Goal: Task Accomplishment & Management: Complete application form

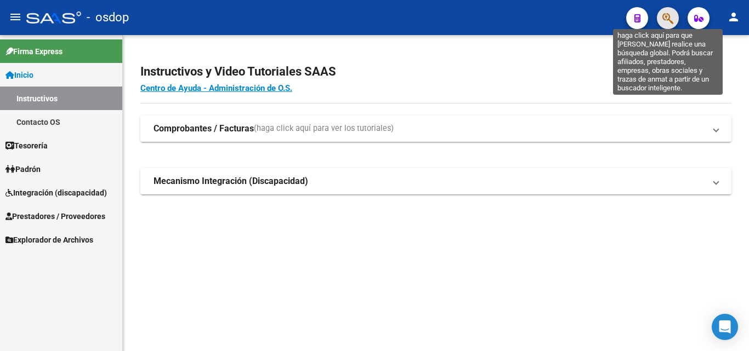
click at [671, 21] on icon "button" at bounding box center [667, 18] width 11 height 13
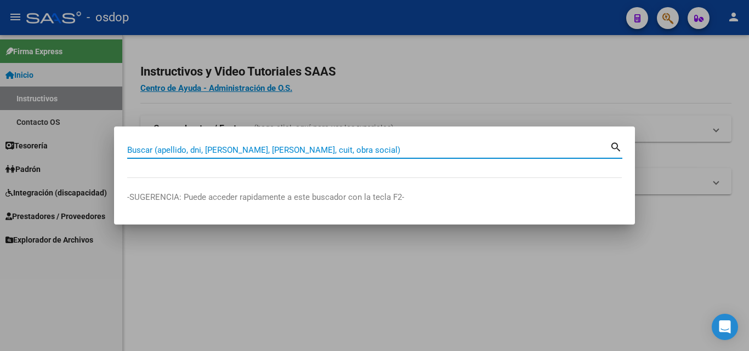
click at [232, 151] on input "Buscar (apellido, dni, [PERSON_NAME], [PERSON_NAME], cuit, obra social)" at bounding box center [368, 150] width 483 height 10
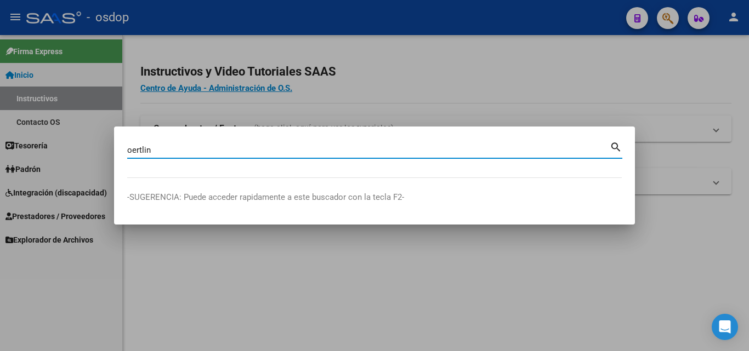
type input "oertlin"
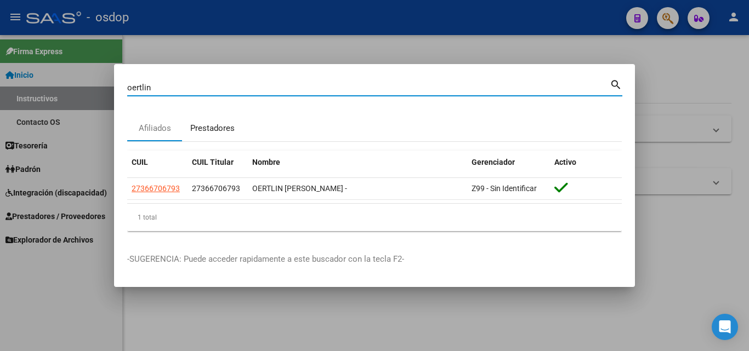
click at [219, 126] on div "Prestadores" at bounding box center [212, 128] width 44 height 13
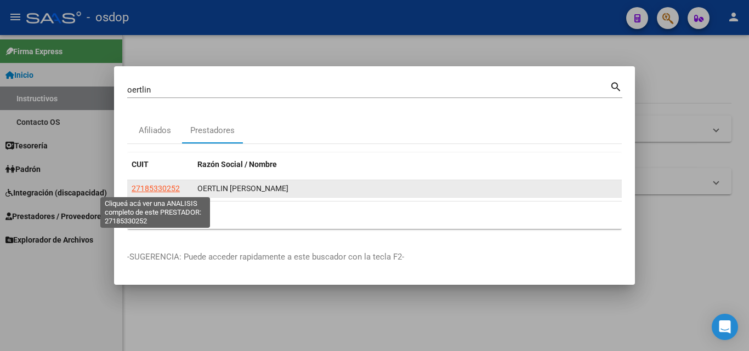
click at [166, 186] on span "27185330252" at bounding box center [156, 188] width 48 height 9
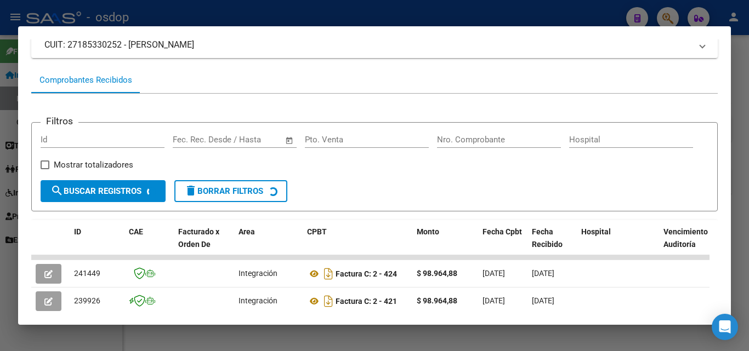
scroll to position [245, 0]
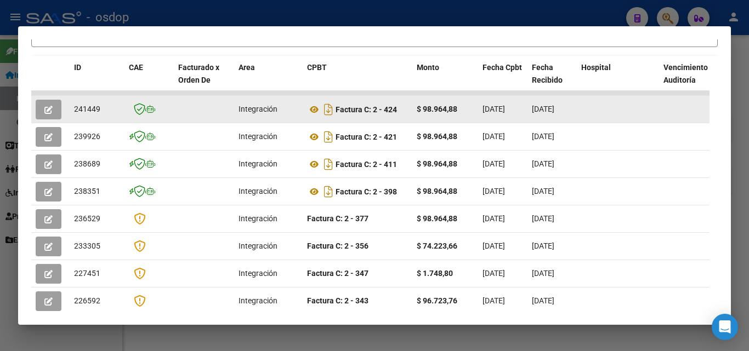
click at [46, 114] on icon "button" at bounding box center [48, 110] width 8 height 8
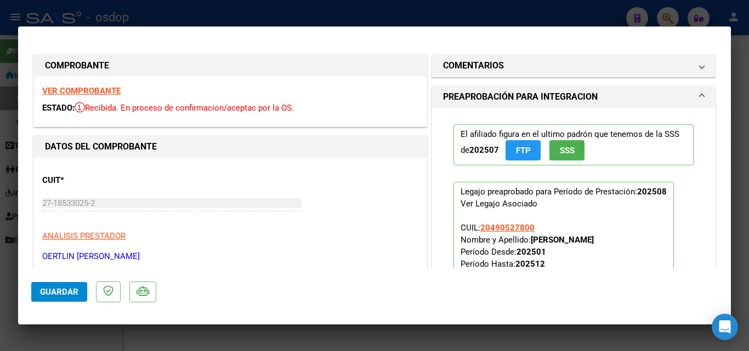
scroll to position [110, 0]
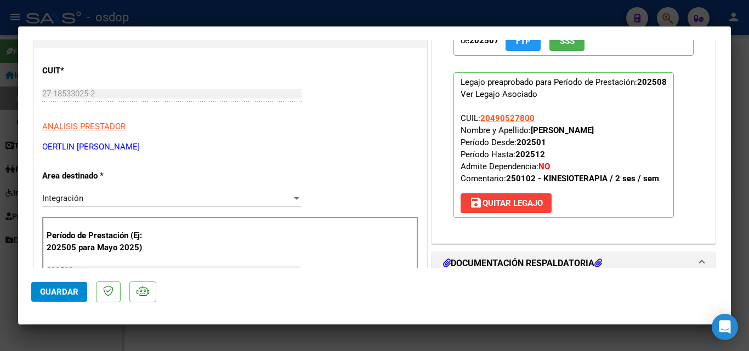
click at [438, 336] on div at bounding box center [374, 175] width 749 height 351
type input "$ 0,00"
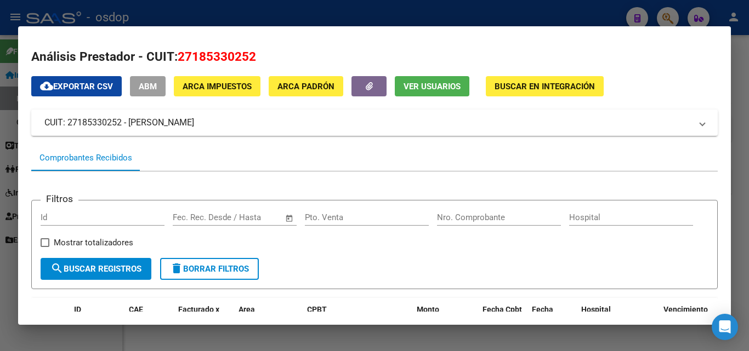
scroll to position [0, 0]
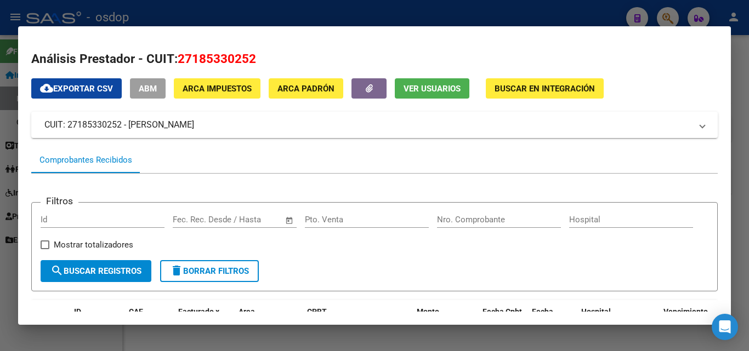
click at [742, 269] on div at bounding box center [374, 175] width 749 height 351
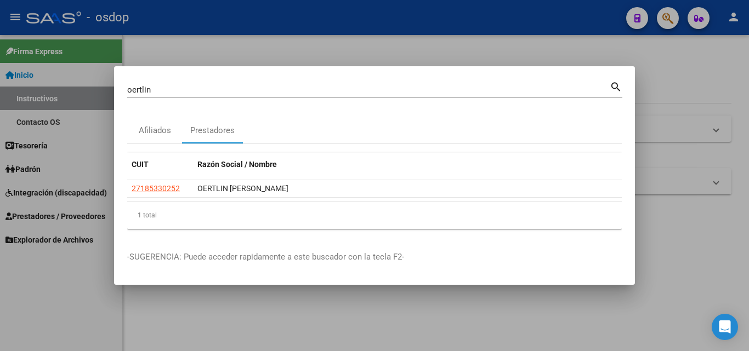
click at [541, 311] on div at bounding box center [374, 175] width 749 height 351
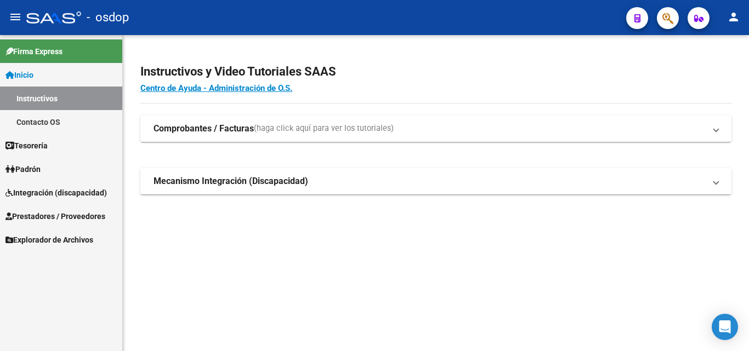
click at [194, 127] on strong "Comprobantes / Facturas" at bounding box center [204, 129] width 100 height 12
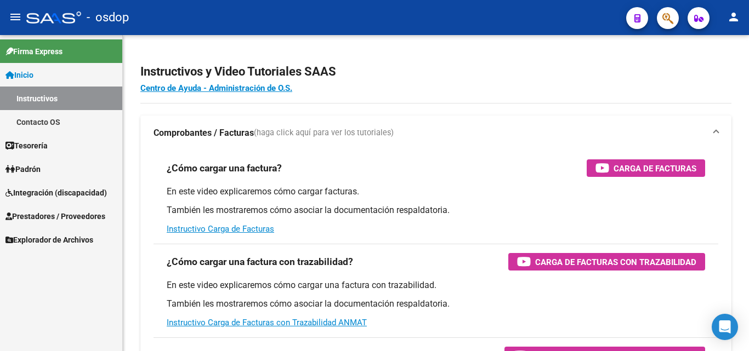
click at [21, 213] on span "Prestadores / Proveedores" at bounding box center [55, 217] width 100 height 12
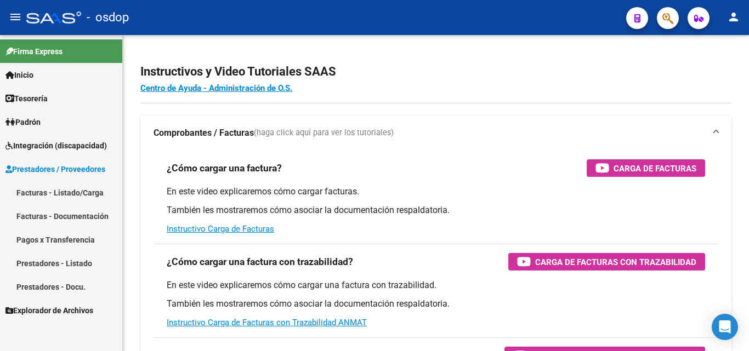
click at [56, 189] on link "Facturas - Listado/Carga" at bounding box center [61, 193] width 122 height 24
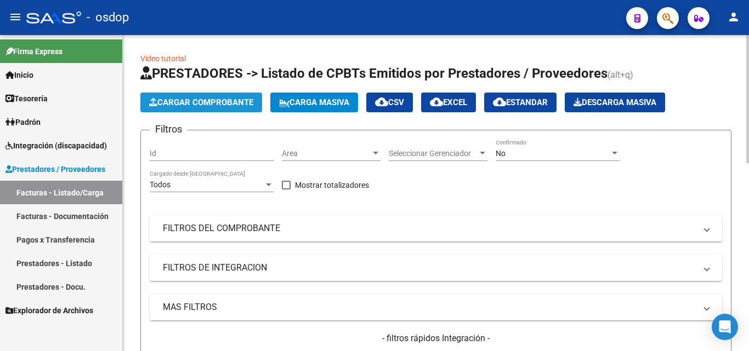
click at [209, 98] on span "Cargar Comprobante" at bounding box center [201, 103] width 104 height 10
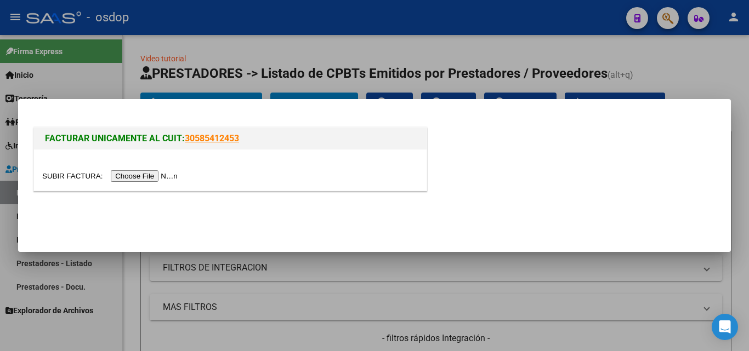
click at [152, 178] on input "file" at bounding box center [111, 177] width 139 height 12
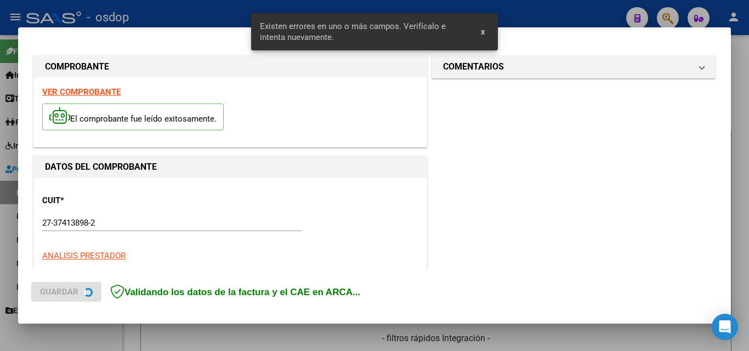
scroll to position [268, 0]
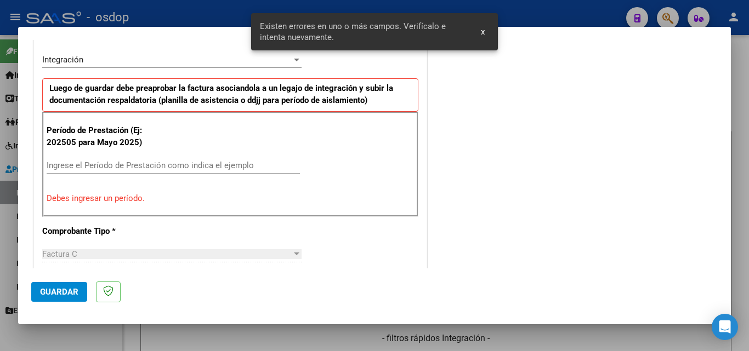
click at [128, 165] on input "Ingrese el Período de Prestación como indica el ejemplo" at bounding box center [173, 166] width 253 height 10
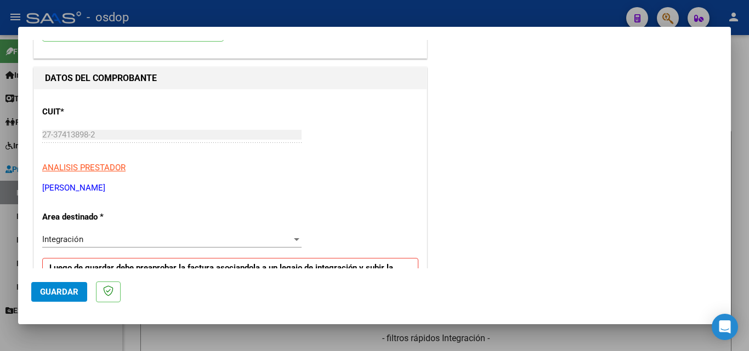
scroll to position [0, 0]
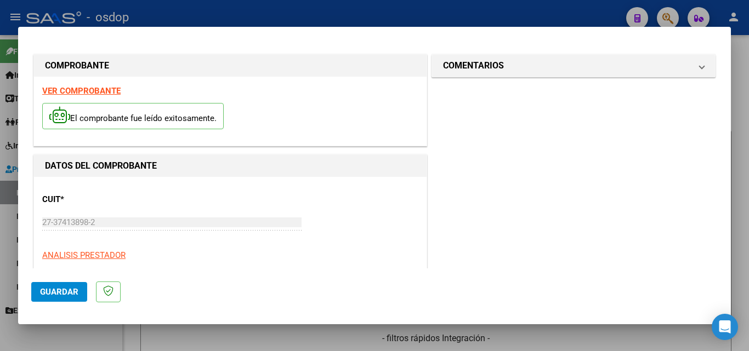
type input "202508"
drag, startPoint x: 62, startPoint y: 291, endPoint x: 129, endPoint y: 268, distance: 70.7
click at [61, 291] on span "Guardar" at bounding box center [59, 292] width 38 height 10
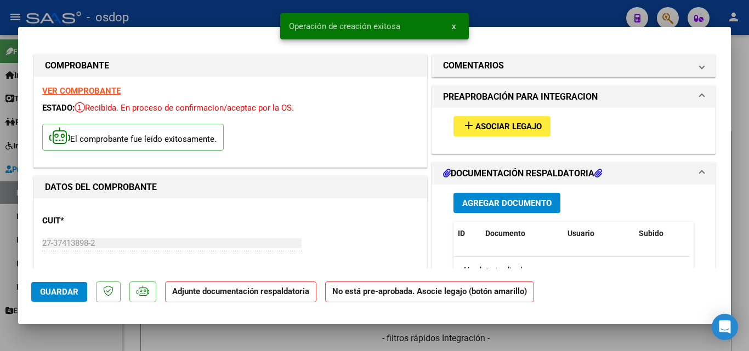
click at [495, 123] on span "Asociar Legajo" at bounding box center [508, 127] width 66 height 10
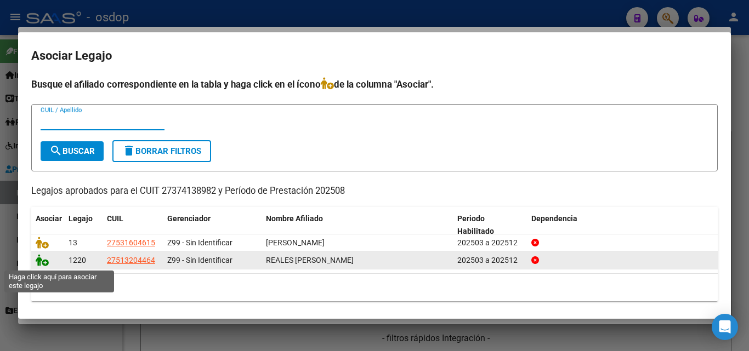
click at [43, 260] on icon at bounding box center [42, 260] width 13 height 12
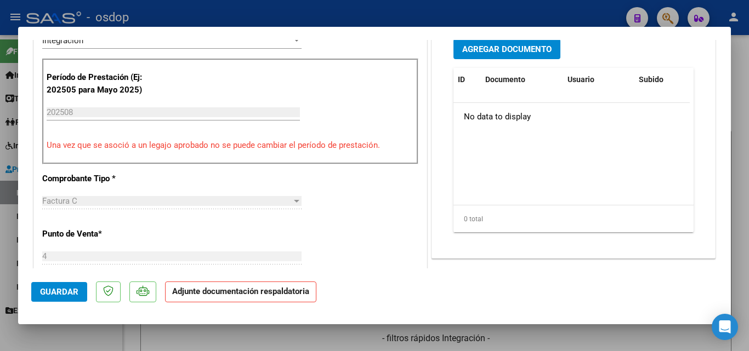
scroll to position [219, 0]
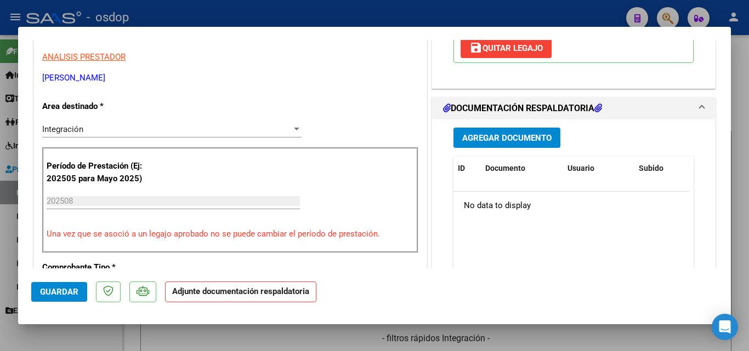
click at [513, 137] on span "Agregar Documento" at bounding box center [506, 138] width 89 height 10
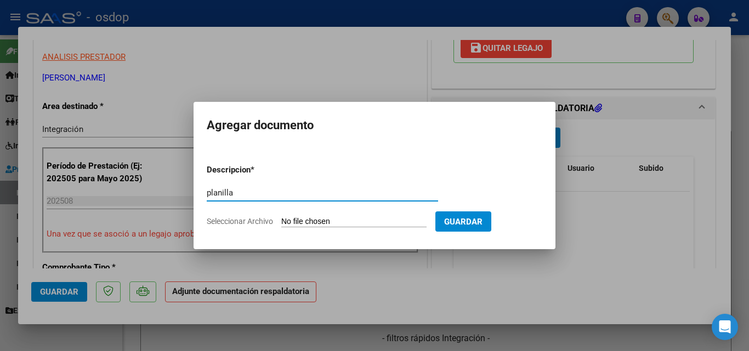
type input "planilla"
click at [313, 222] on input "Seleccionar Archivo" at bounding box center [353, 222] width 145 height 10
type input "C:\fakepath\Planilla de asistencia [DATE] [PERSON_NAME].pdf"
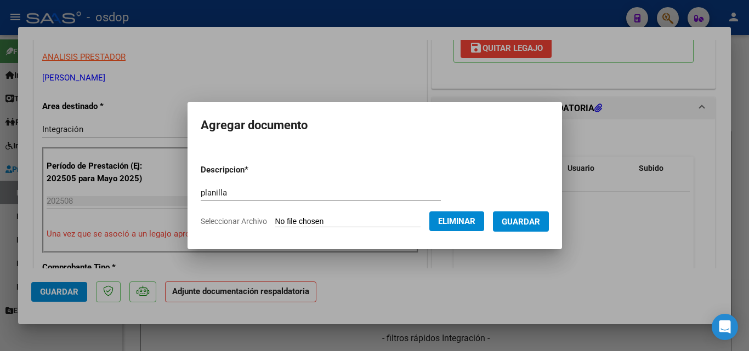
click at [526, 223] on span "Guardar" at bounding box center [521, 222] width 38 height 10
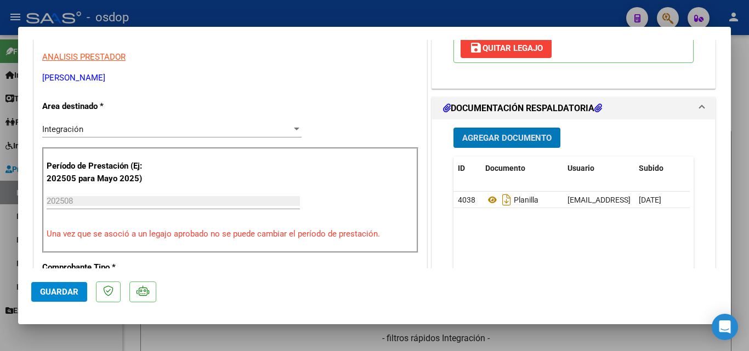
click at [632, 335] on div at bounding box center [374, 175] width 749 height 351
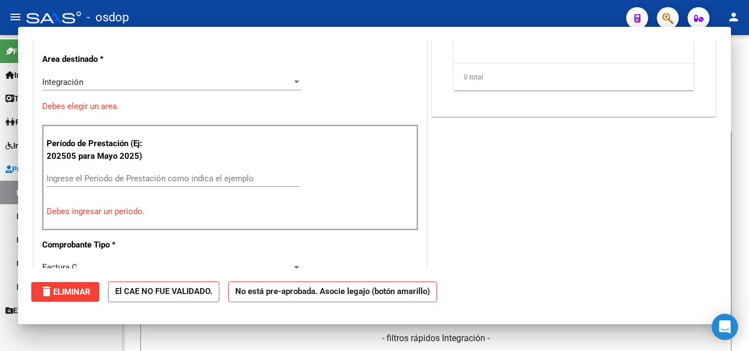
scroll to position [0, 0]
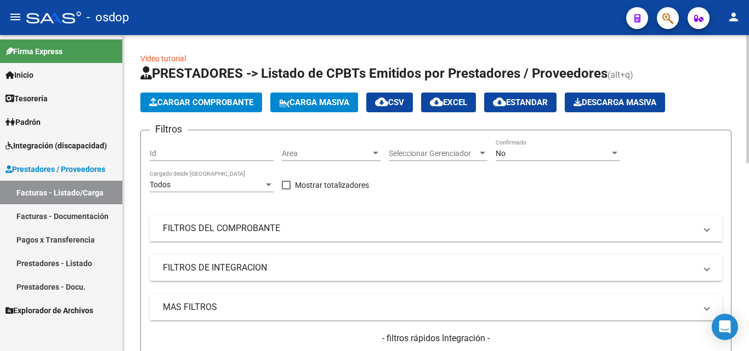
click at [222, 97] on button "Cargar Comprobante" at bounding box center [201, 103] width 122 height 20
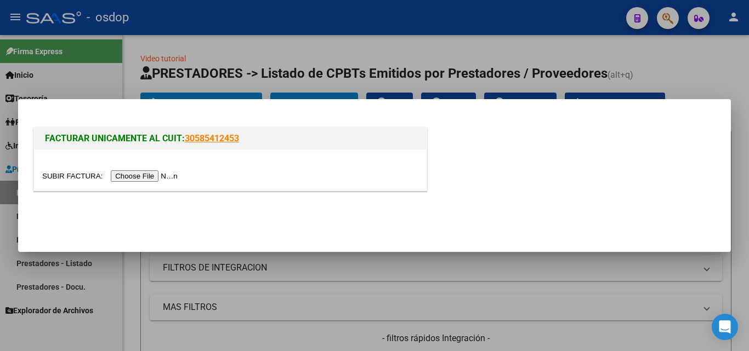
click at [150, 177] on input "file" at bounding box center [111, 177] width 139 height 12
click at [572, 283] on div at bounding box center [374, 175] width 749 height 351
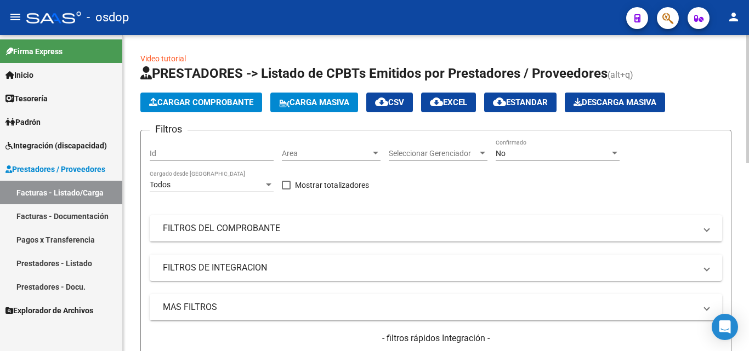
click at [193, 95] on button "Cargar Comprobante" at bounding box center [201, 103] width 122 height 20
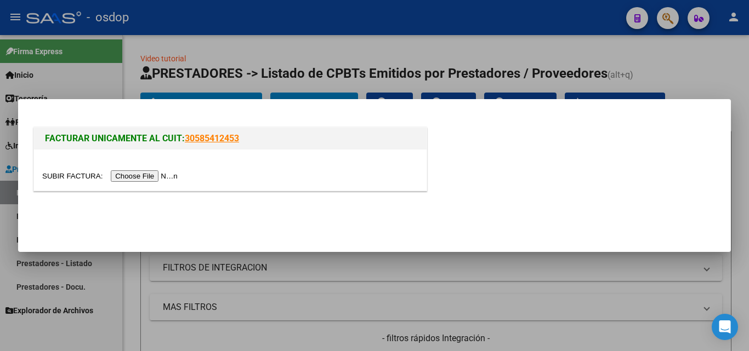
click at [142, 174] on input "file" at bounding box center [111, 177] width 139 height 12
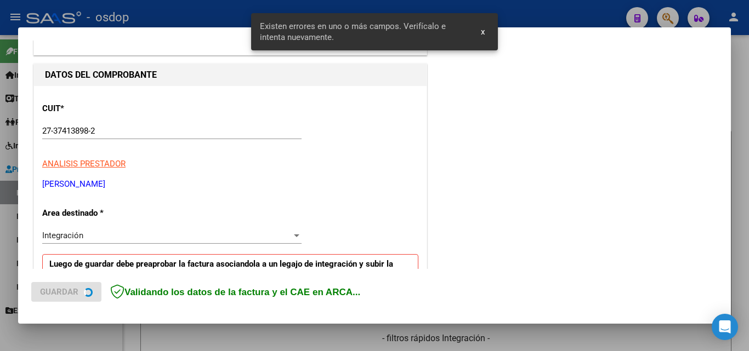
scroll to position [268, 0]
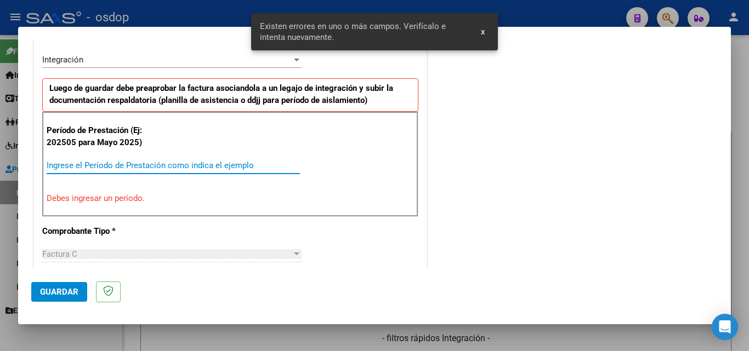
click at [68, 164] on input "Ingrese el Período de Prestación como indica el ejemplo" at bounding box center [173, 166] width 253 height 10
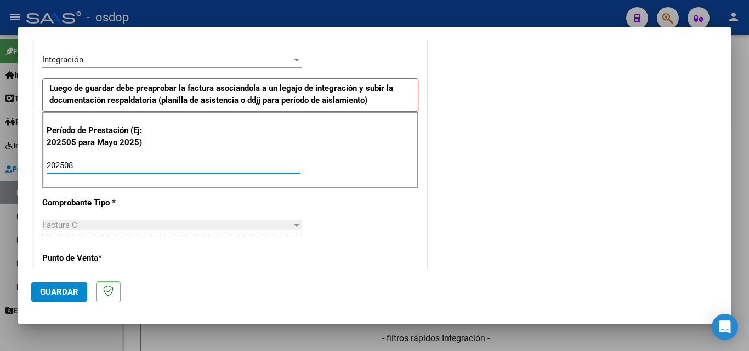
type input "202508"
click at [65, 285] on button "Guardar" at bounding box center [59, 292] width 56 height 20
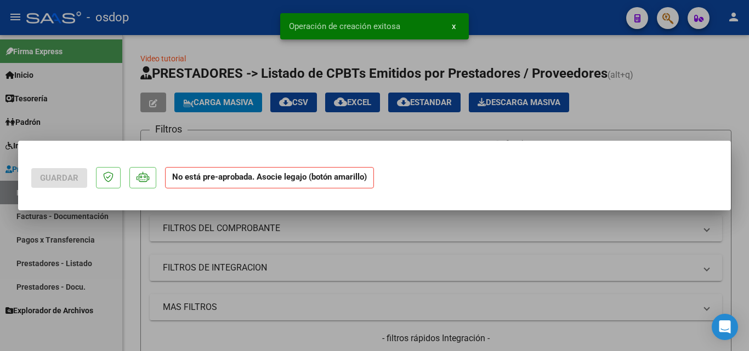
scroll to position [0, 0]
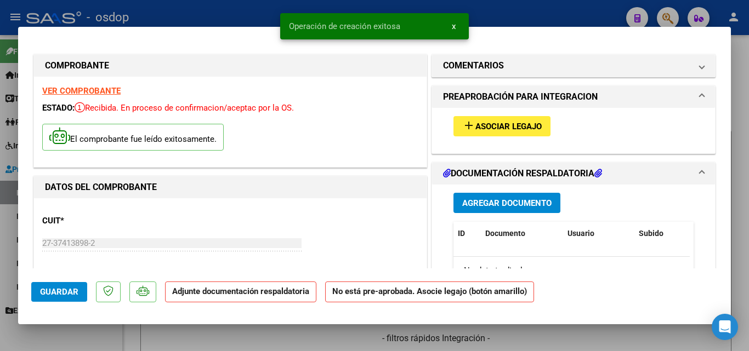
click at [475, 123] on span "Asociar Legajo" at bounding box center [508, 127] width 66 height 10
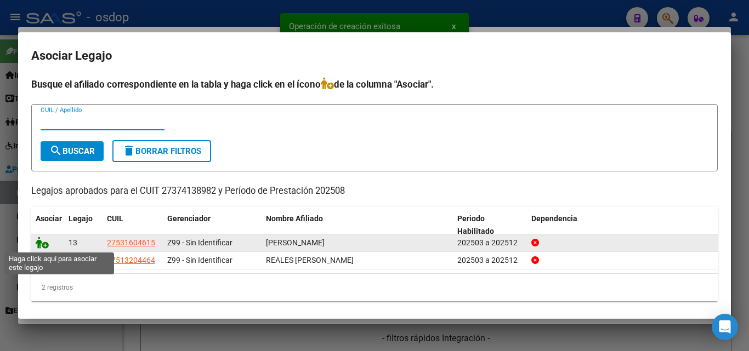
click at [42, 240] on icon at bounding box center [42, 243] width 13 height 12
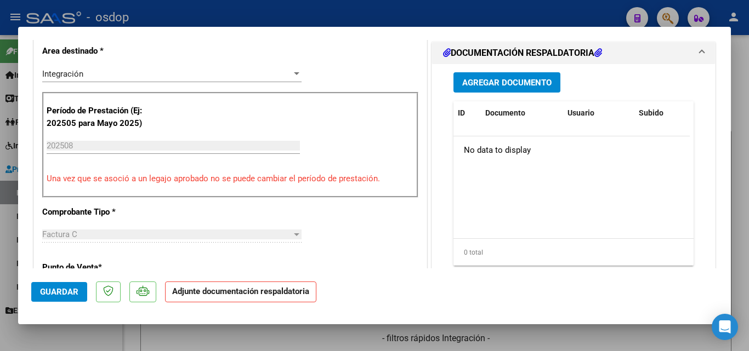
scroll to position [274, 0]
click at [500, 80] on span "Agregar Documento" at bounding box center [506, 83] width 89 height 10
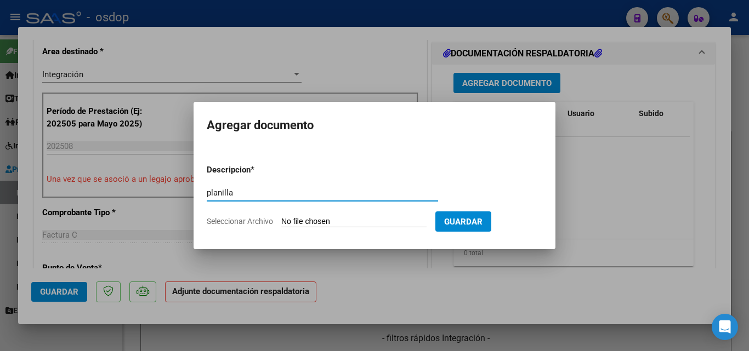
type input "planilla"
click at [330, 222] on input "Seleccionar Archivo" at bounding box center [353, 222] width 145 height 10
type input "C:\fakepath\Planilla de asistencia [DATE] [PERSON_NAME].pdf"
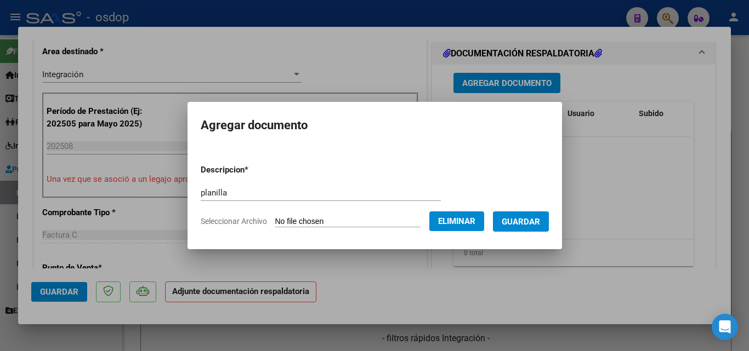
click at [532, 222] on span "Guardar" at bounding box center [521, 222] width 38 height 10
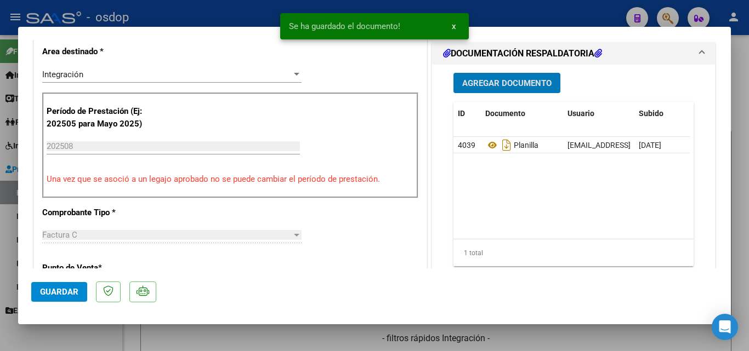
click at [536, 341] on div at bounding box center [374, 175] width 749 height 351
type input "$ 0,00"
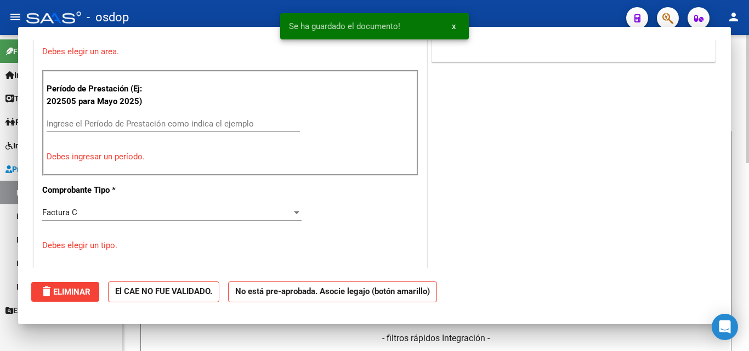
scroll to position [0, 0]
